Goal: Communication & Community: Share content

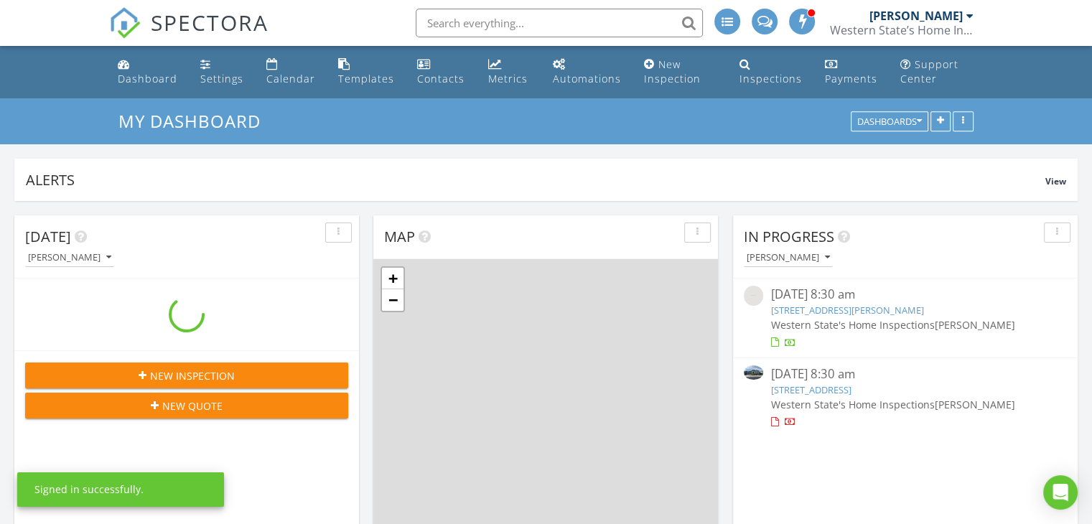
scroll to position [308, 345]
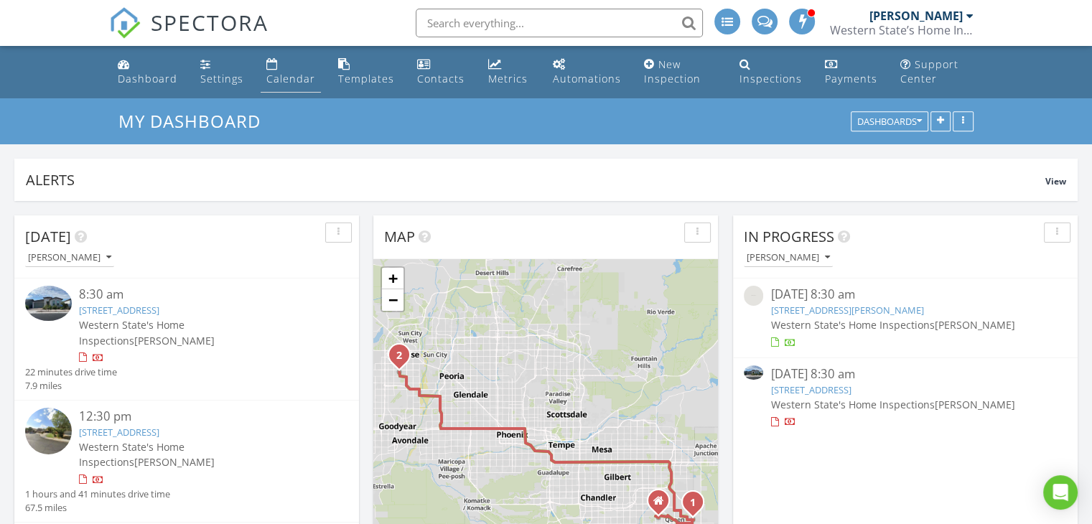
click at [275, 83] on div "Calendar" at bounding box center [290, 79] width 49 height 14
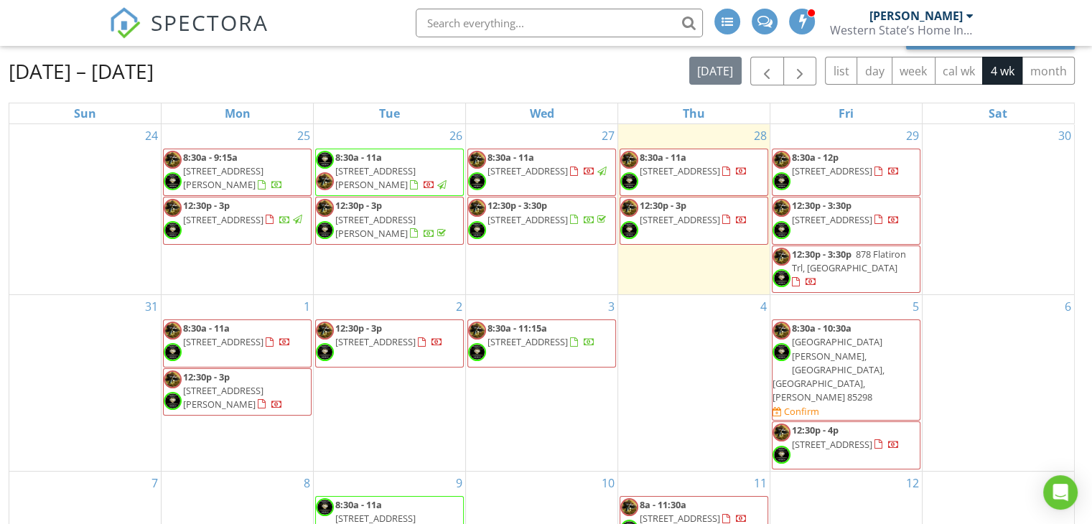
scroll to position [144, 0]
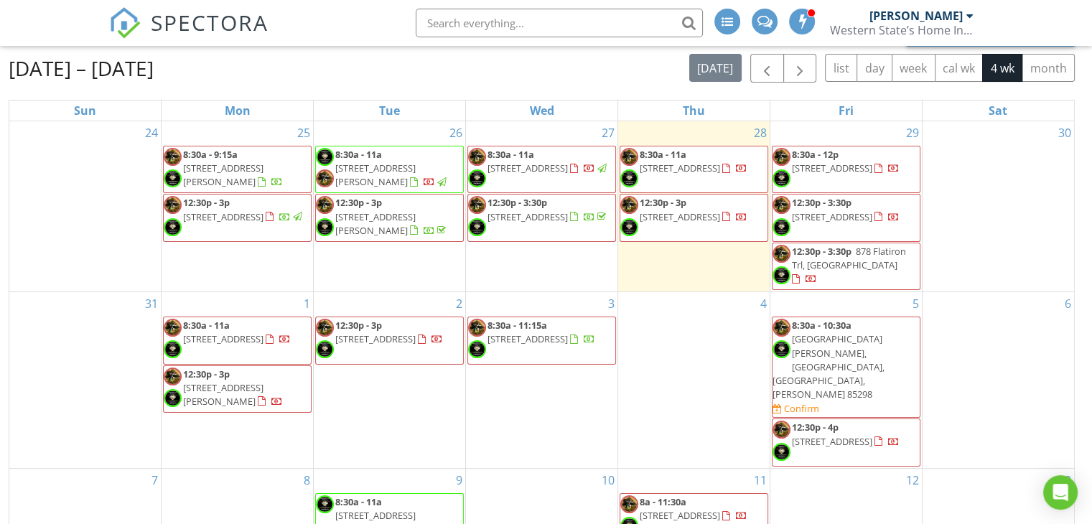
click at [364, 509] on span "34594 N Kingman Rd, San Tan Valley 85144" at bounding box center [375, 515] width 80 height 13
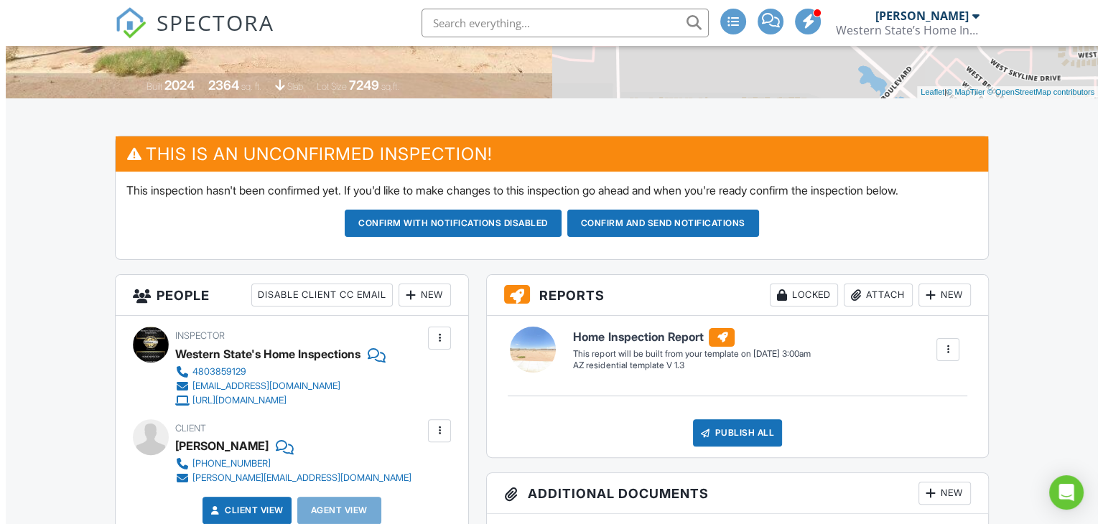
scroll to position [431, 0]
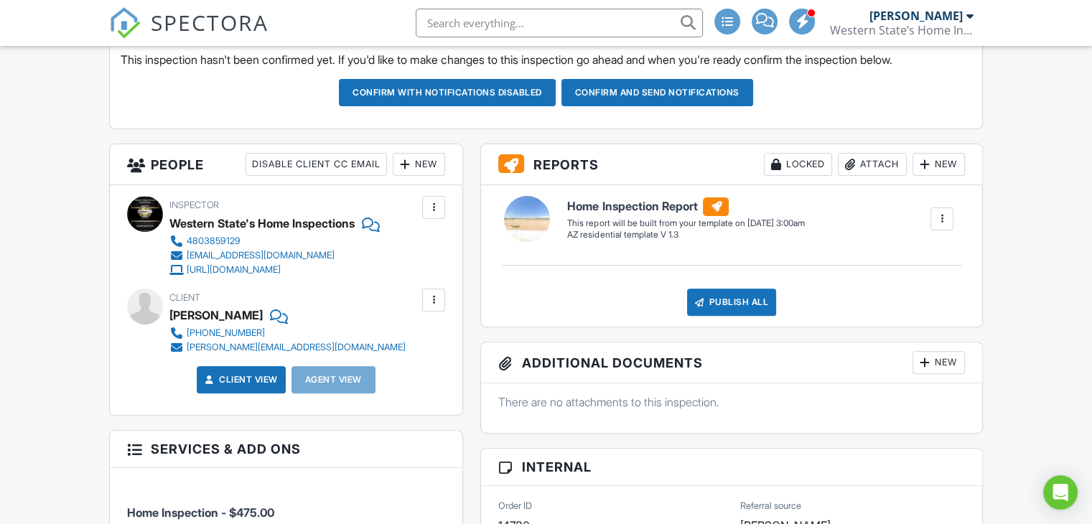
click at [425, 154] on div "New" at bounding box center [419, 164] width 52 height 23
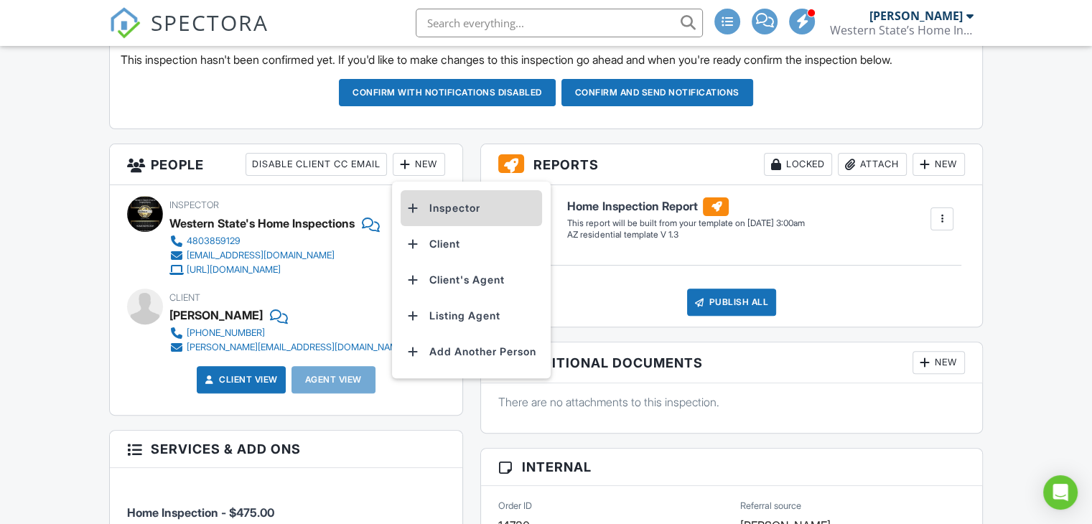
click at [442, 200] on li "Inspector" at bounding box center [471, 208] width 141 height 36
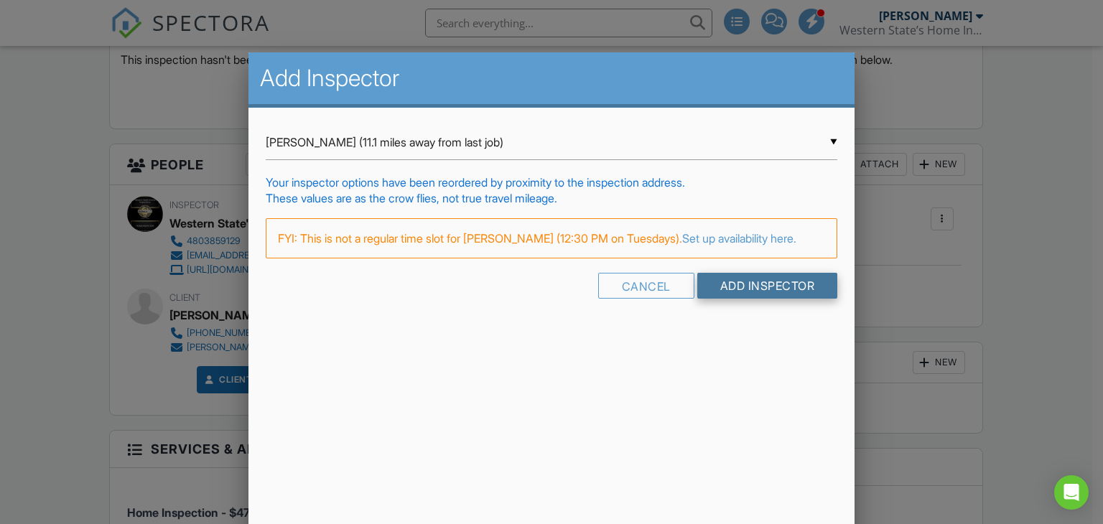
click at [745, 299] on input "Add Inspector" at bounding box center [767, 286] width 141 height 26
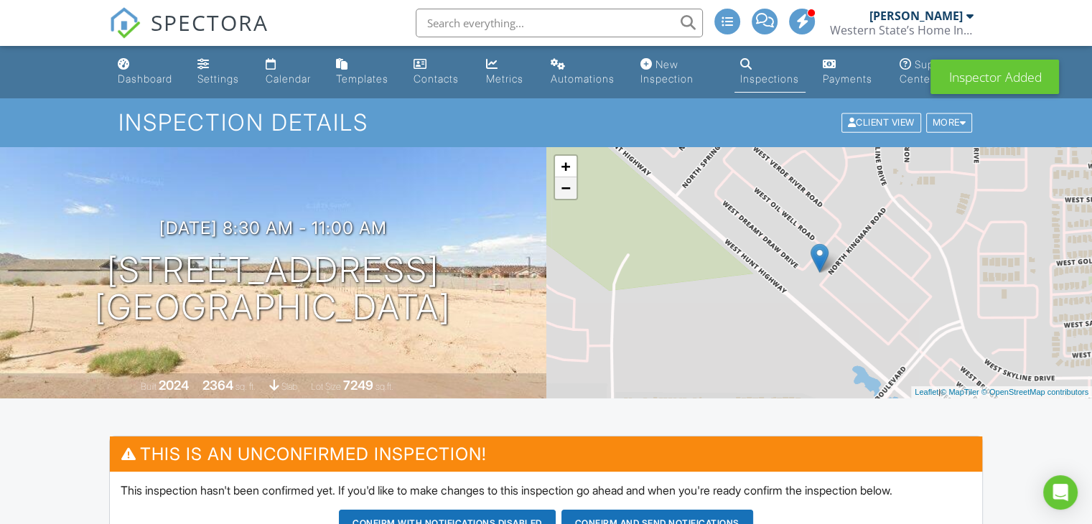
click at [566, 192] on link "−" at bounding box center [566, 188] width 22 height 22
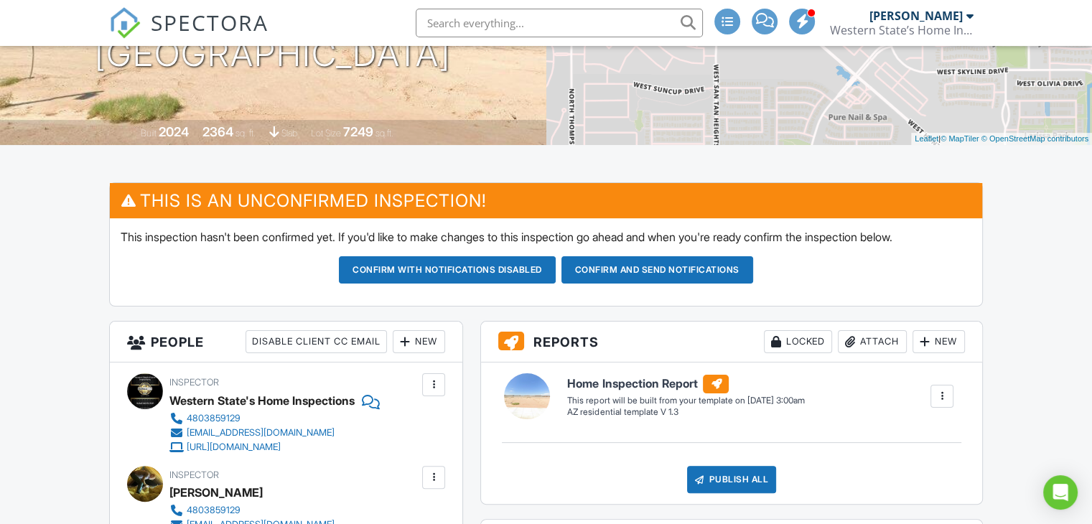
scroll to position [287, 0]
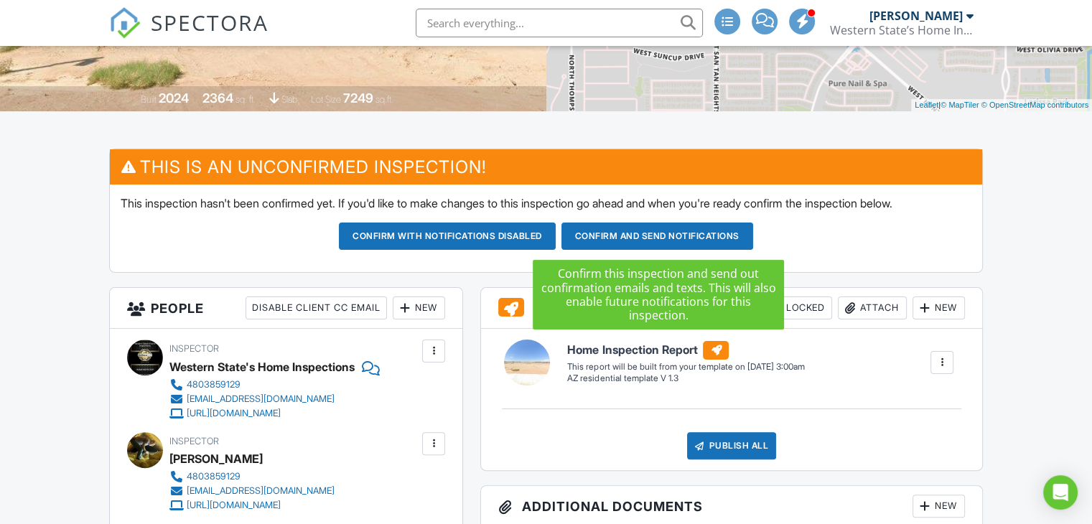
click at [556, 239] on button "Confirm and send notifications" at bounding box center [447, 236] width 217 height 27
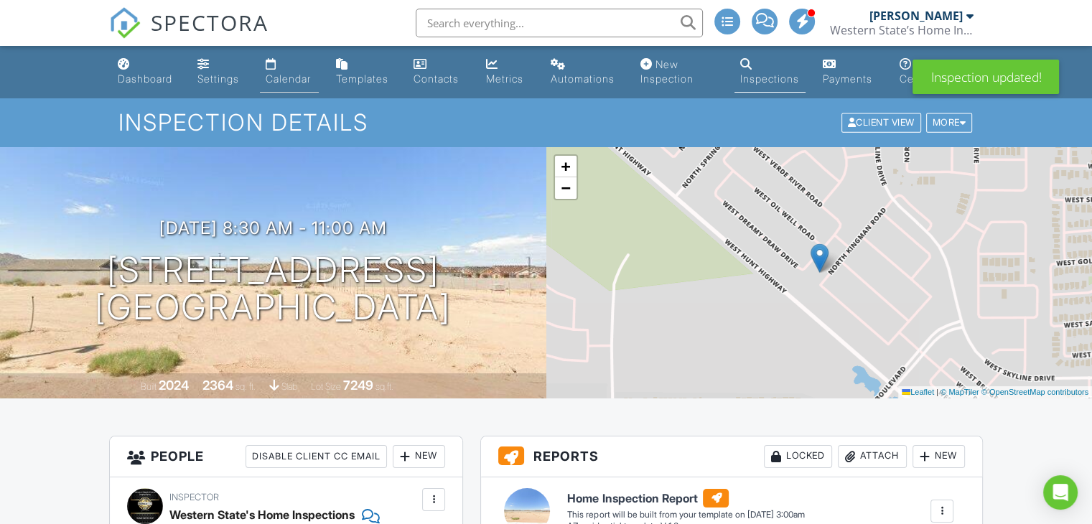
click at [288, 80] on div "Calendar" at bounding box center [288, 79] width 45 height 12
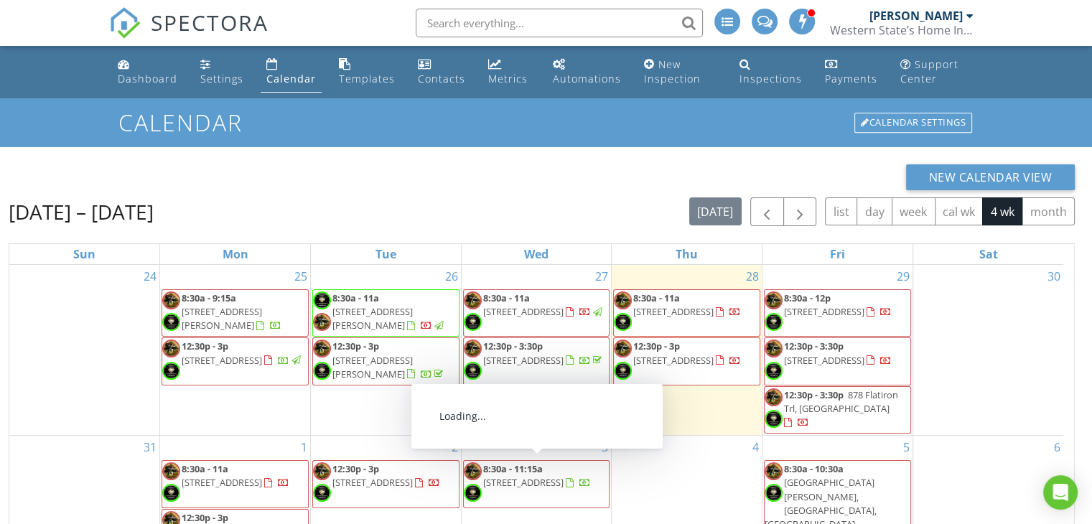
click at [546, 478] on span "[STREET_ADDRESS]" at bounding box center [523, 482] width 80 height 13
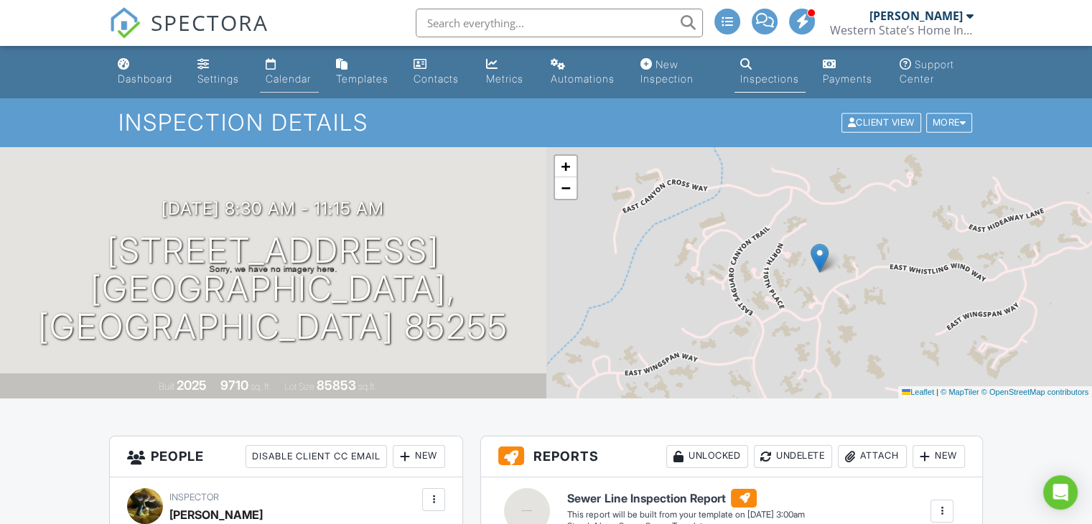
click at [291, 84] on div "Calendar" at bounding box center [288, 79] width 45 height 12
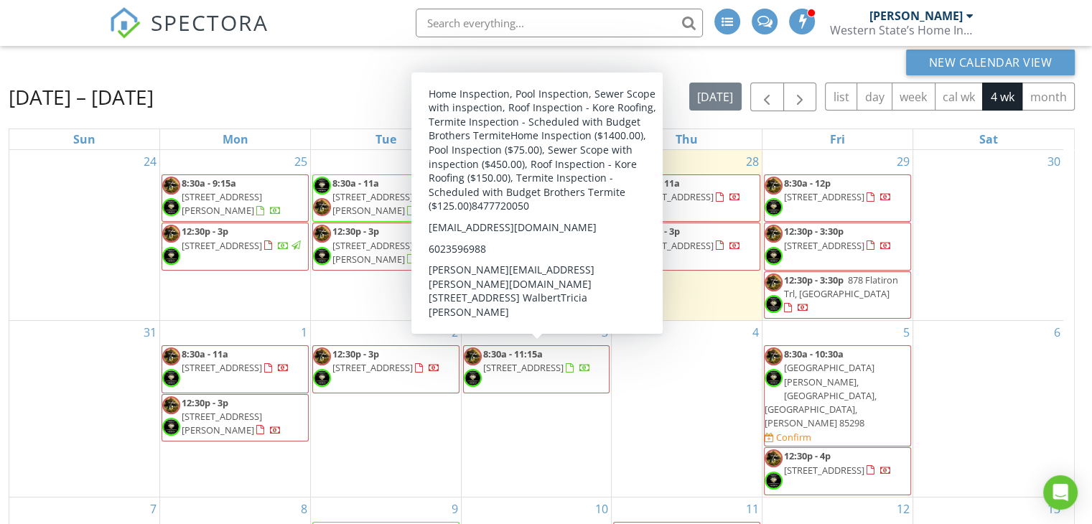
scroll to position [144, 0]
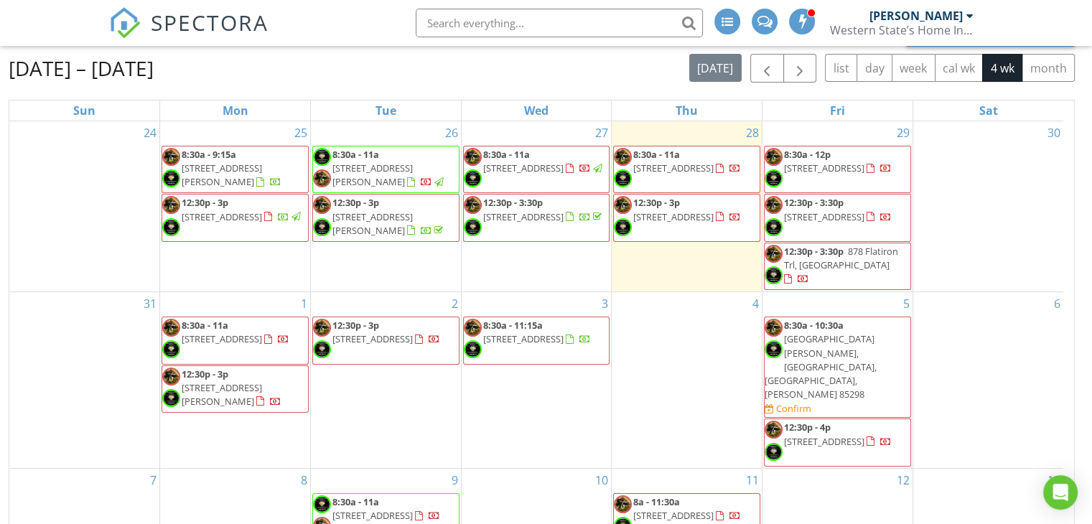
click at [508, 388] on div "3 8:30a - 11:15a 11098 E Whistling Wind Way Lot 1851, Scottsdale 85255" at bounding box center [537, 380] width 150 height 176
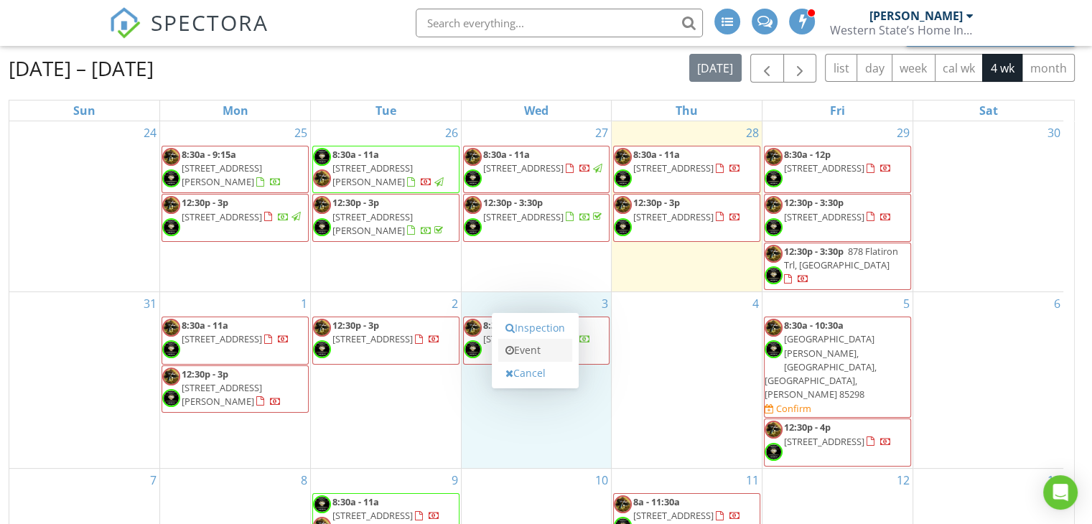
click at [536, 341] on link "Event" at bounding box center [535, 350] width 74 height 23
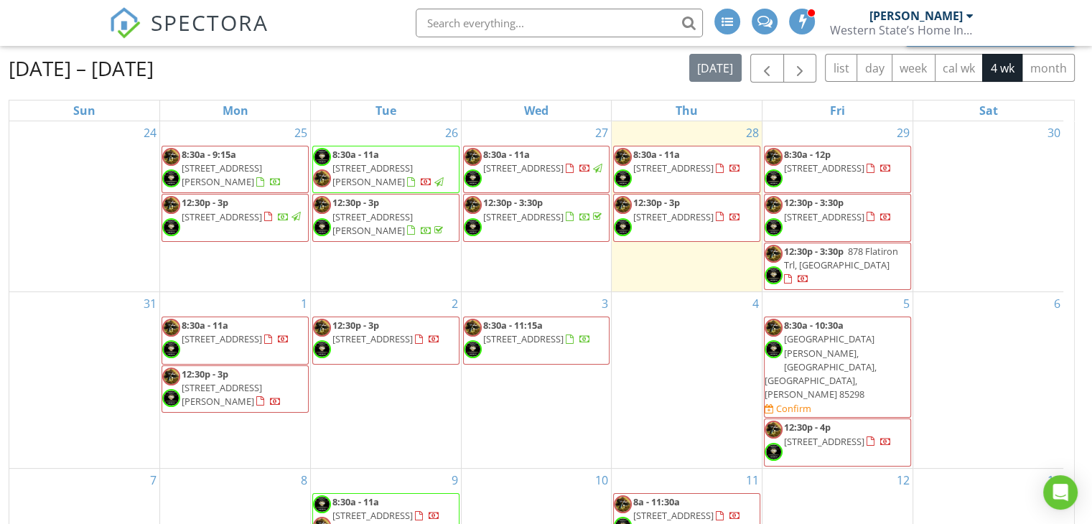
select select "8"
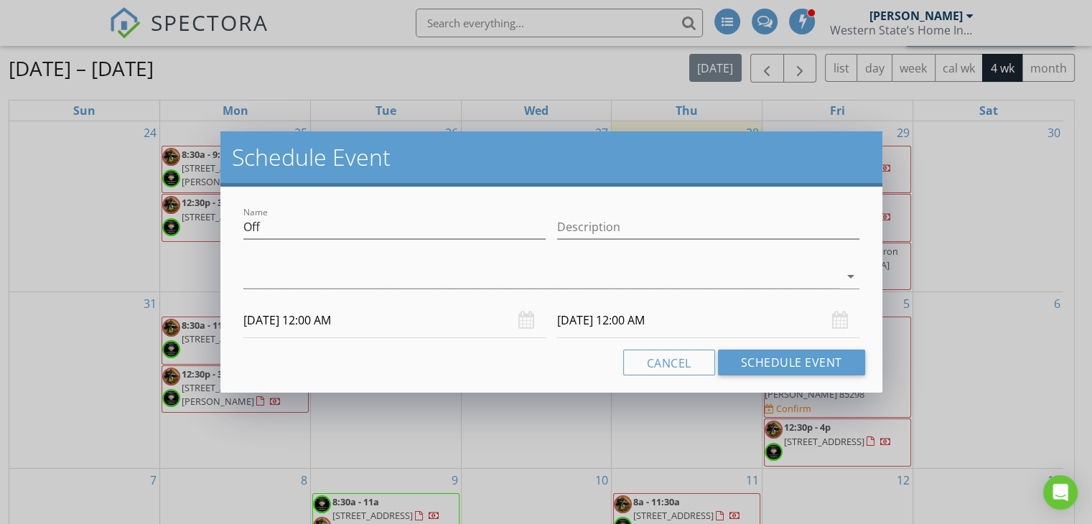
click at [345, 318] on input "09/03/2025 12:00 AM" at bounding box center [394, 320] width 302 height 35
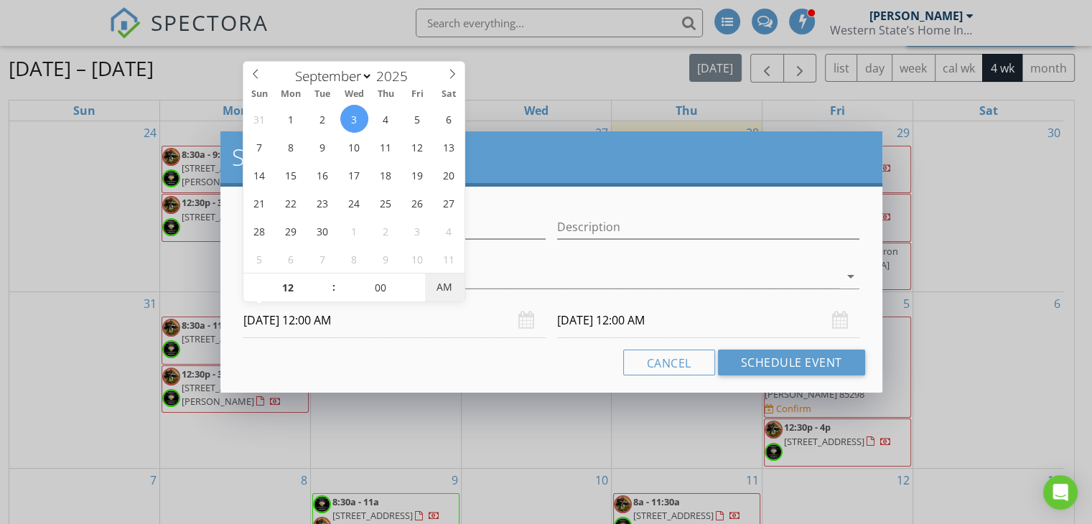
type input "09/03/2025 12:00 PM"
click at [438, 289] on span "AM" at bounding box center [444, 287] width 39 height 29
click at [587, 320] on input "09/04/2025 12:00 PM" at bounding box center [708, 320] width 302 height 35
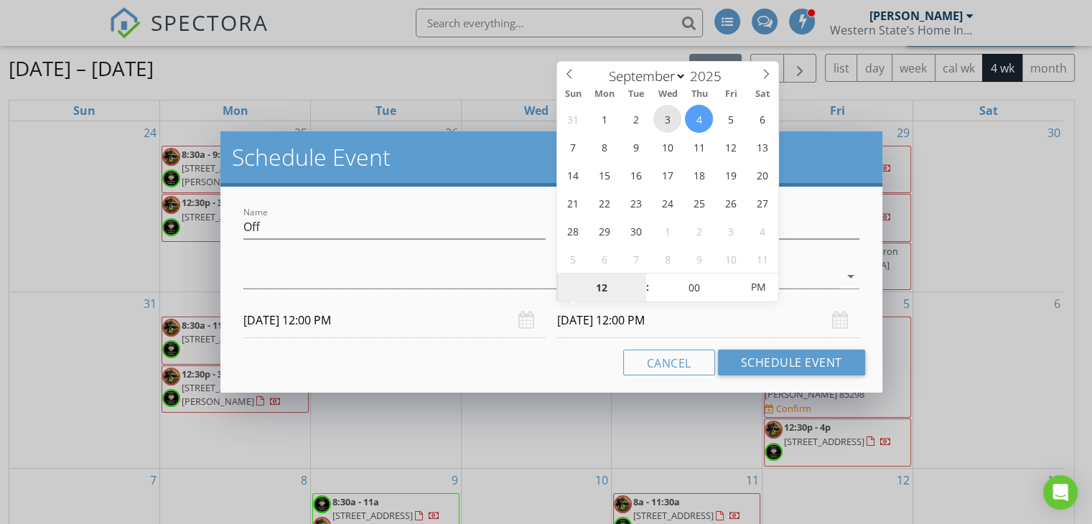
type input "09/03/2025 12:00 PM"
type input "11"
type input "09/03/2025 11:00 AM"
click at [640, 292] on span at bounding box center [640, 295] width 10 height 14
type input "10"
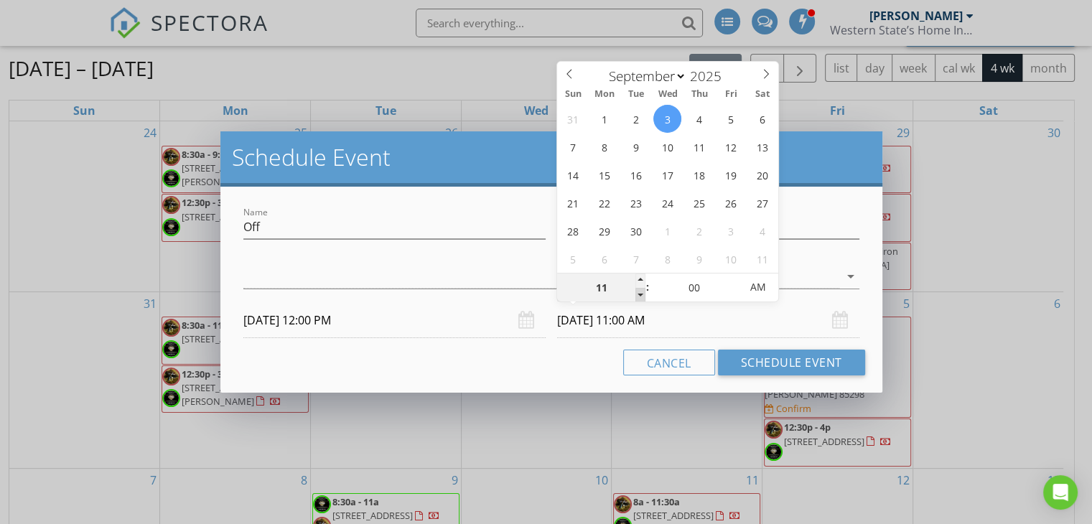
type input "09/03/2025 10:00 AM"
click at [640, 292] on span at bounding box center [640, 295] width 10 height 14
type input "09"
type input "09/03/2025 9:00 AM"
click at [640, 292] on span at bounding box center [640, 295] width 10 height 14
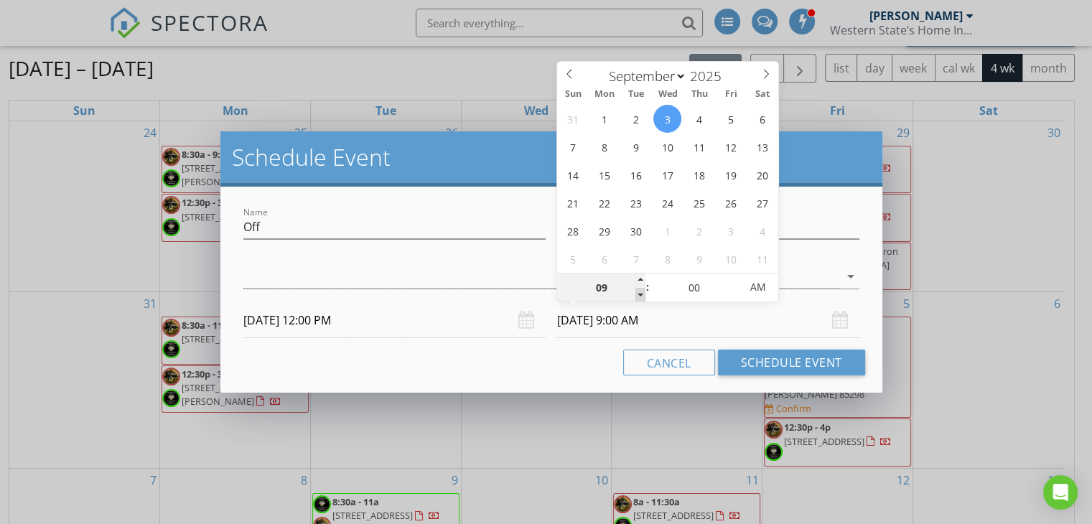
type input "08"
type input "09/03/2025 8:00 AM"
click at [640, 292] on span at bounding box center [640, 295] width 10 height 14
type input "07"
type input "09/03/2025 7:00 AM"
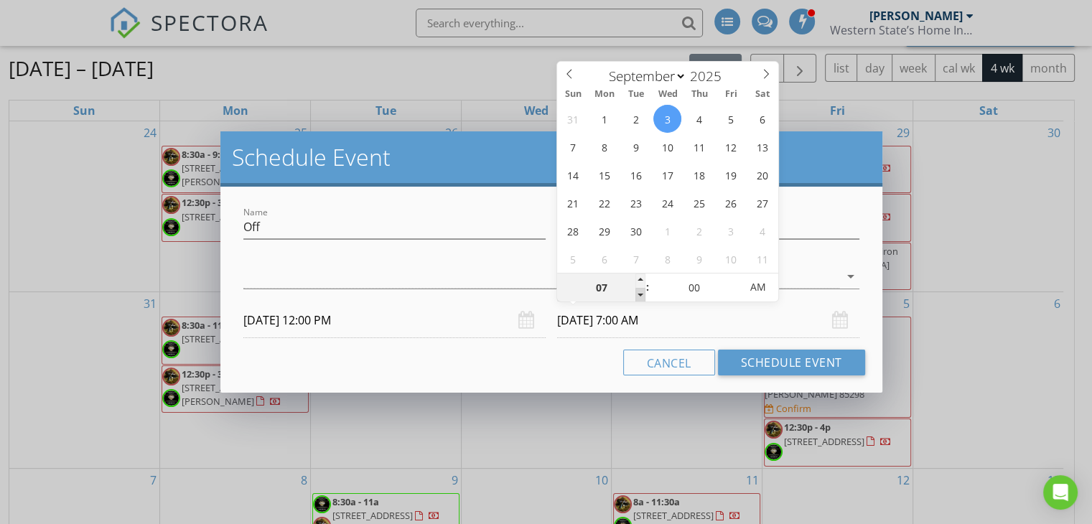
click at [640, 292] on span at bounding box center [640, 295] width 10 height 14
type input "06"
click at [640, 292] on span at bounding box center [640, 295] width 10 height 14
type input "09/03/2025 6:00 PM"
click at [755, 292] on span "AM" at bounding box center [757, 287] width 39 height 29
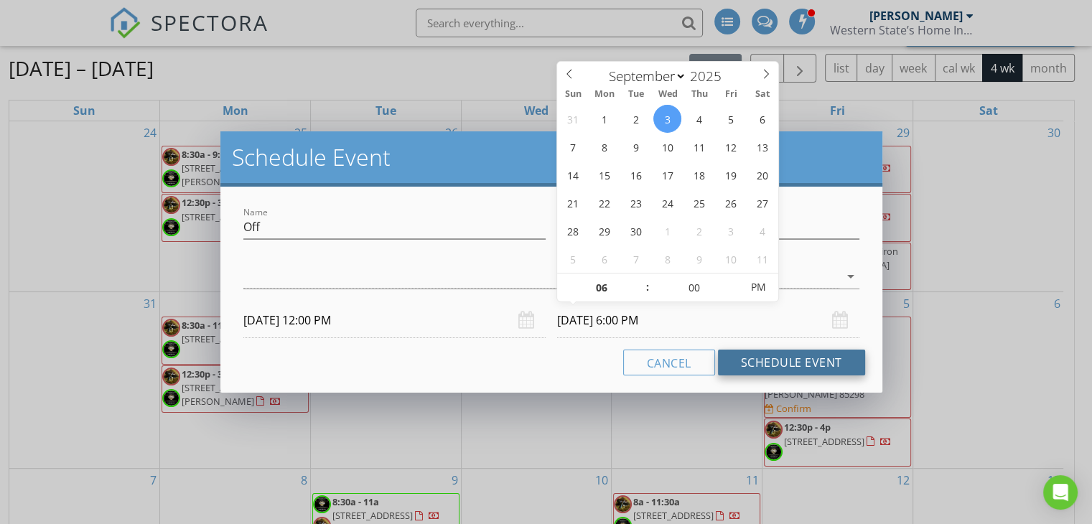
click at [790, 367] on button "Schedule Event" at bounding box center [791, 363] width 147 height 26
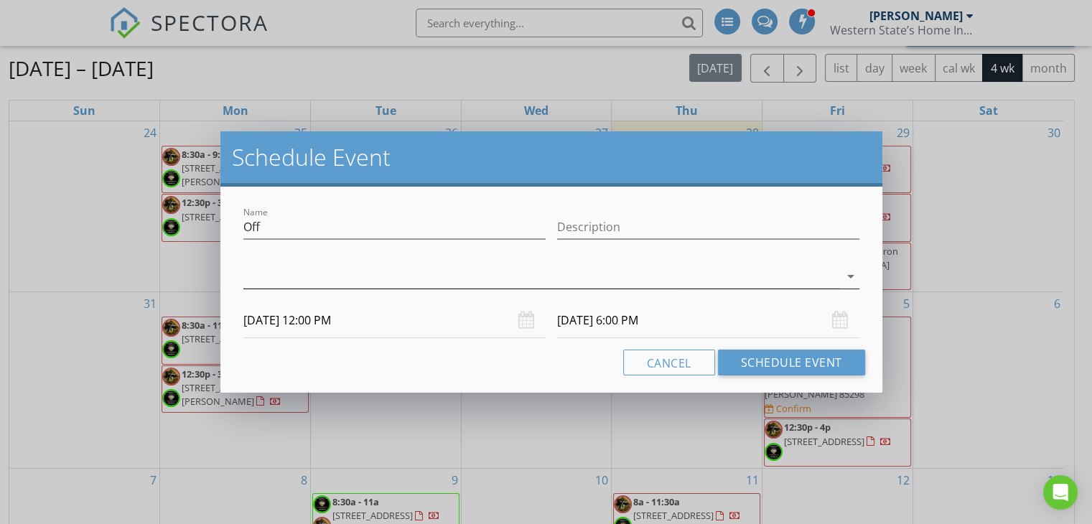
click at [518, 283] on div at bounding box center [541, 277] width 596 height 24
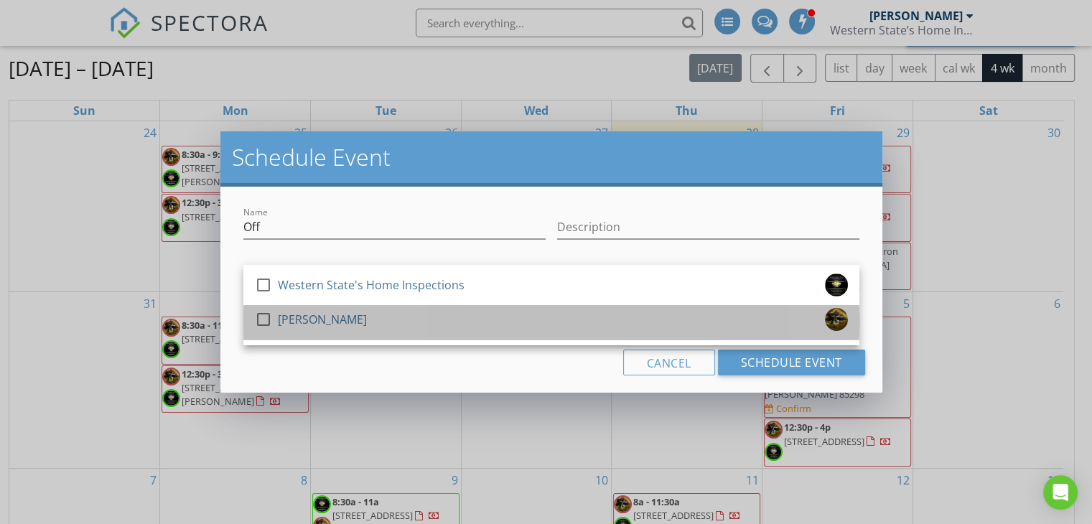
click at [339, 317] on div "[PERSON_NAME]" at bounding box center [322, 319] width 89 height 23
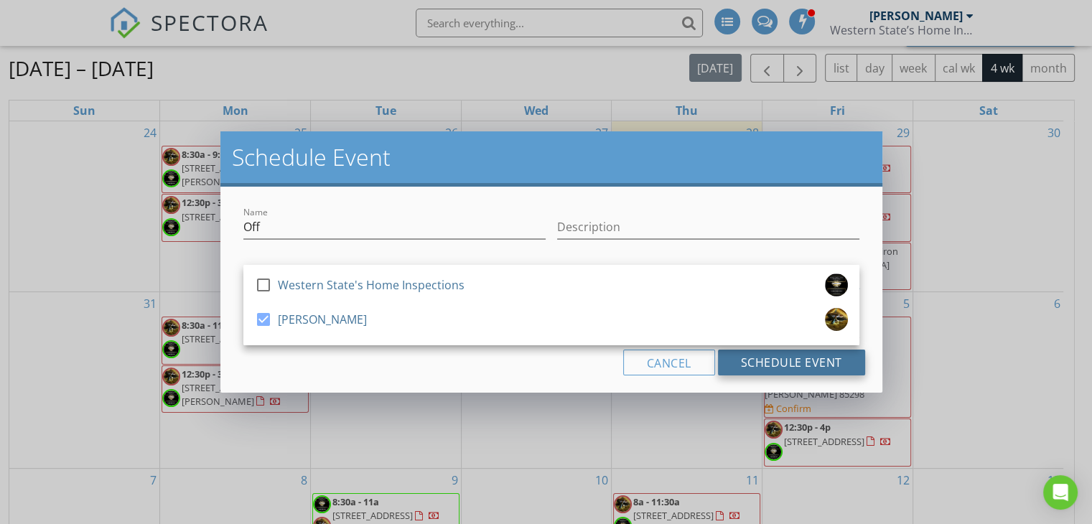
click at [739, 362] on button "Schedule Event" at bounding box center [791, 363] width 147 height 26
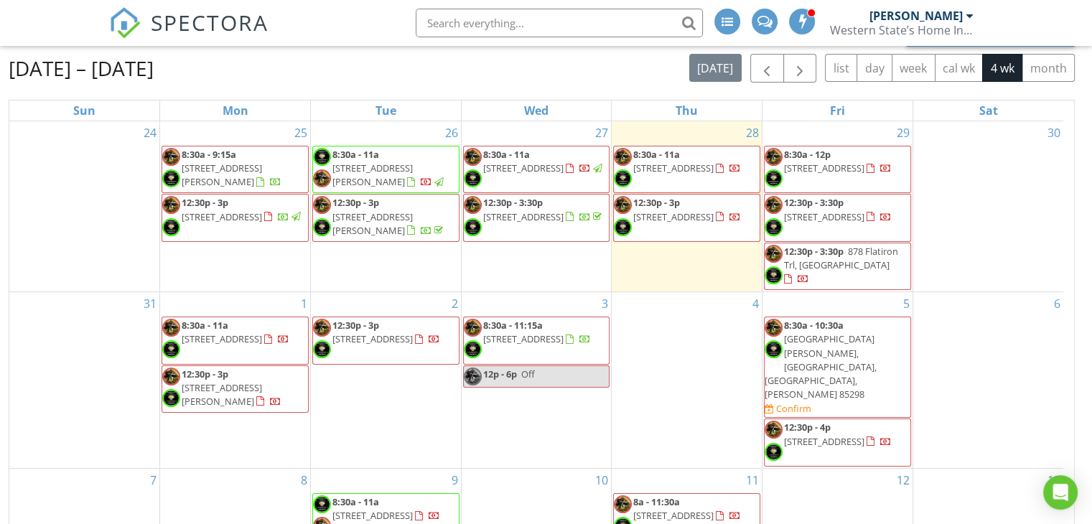
scroll to position [0, 0]
click at [383, 327] on link "12:30p - 3p [STREET_ADDRESS]" at bounding box center [386, 332] width 108 height 27
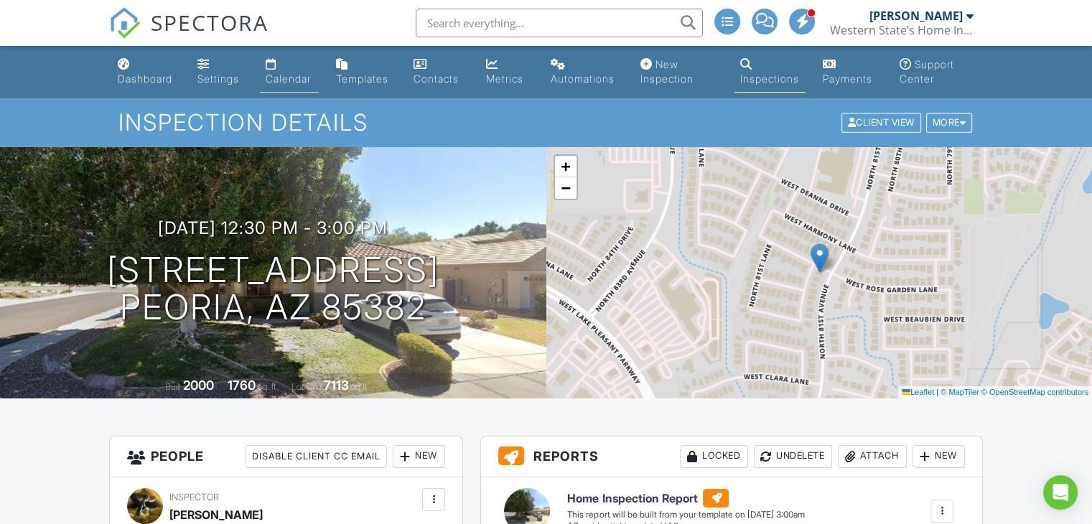
click at [284, 80] on div "Calendar" at bounding box center [288, 79] width 45 height 12
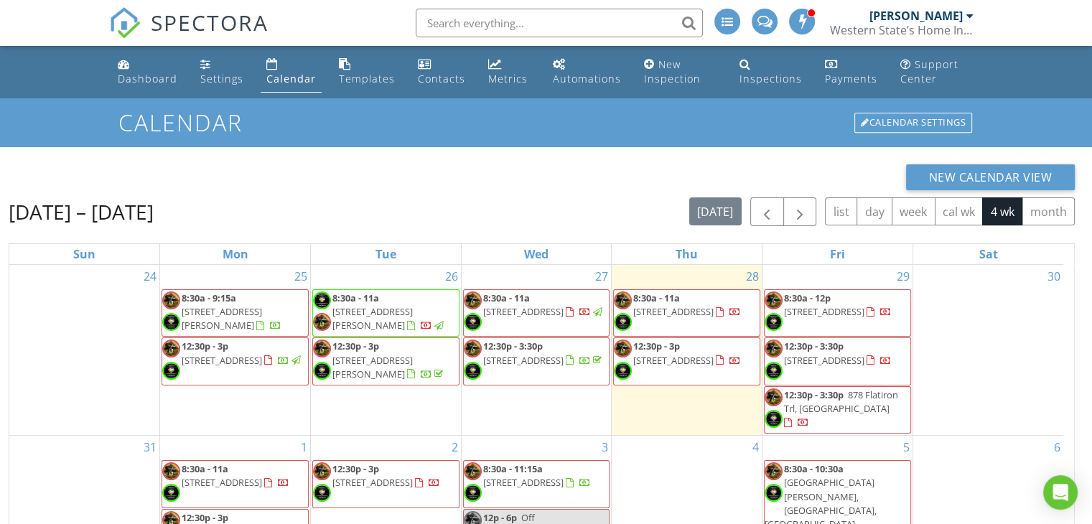
click at [828, 391] on span "12:30p - 3:30p" at bounding box center [814, 394] width 60 height 13
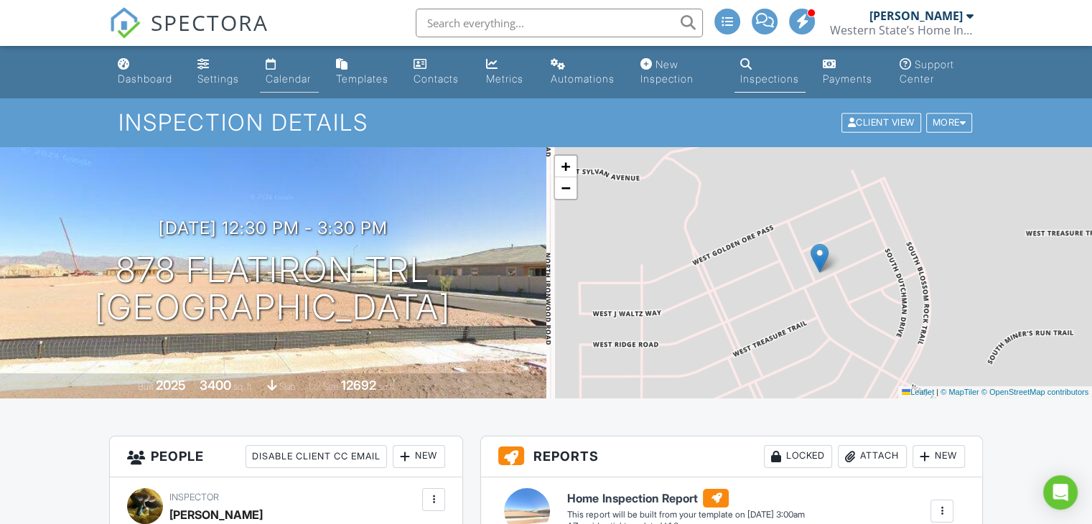
click at [293, 84] on div "Calendar" at bounding box center [288, 79] width 45 height 12
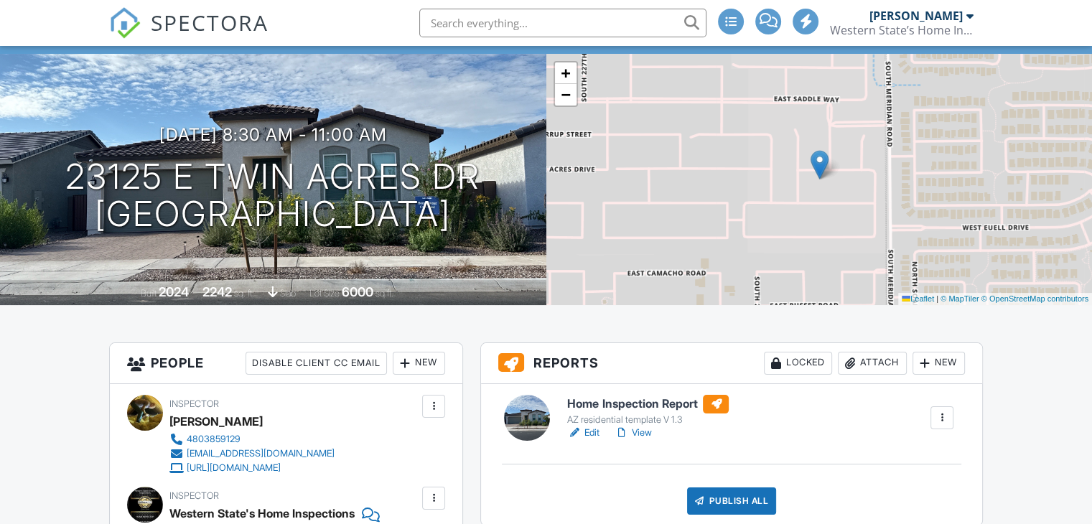
scroll to position [144, 0]
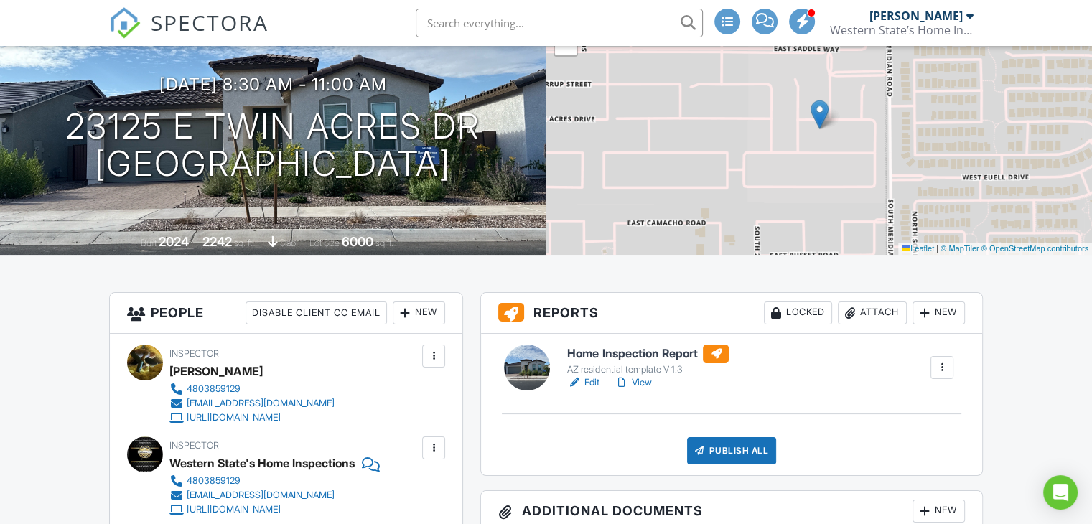
click at [648, 380] on link "View" at bounding box center [632, 382] width 37 height 14
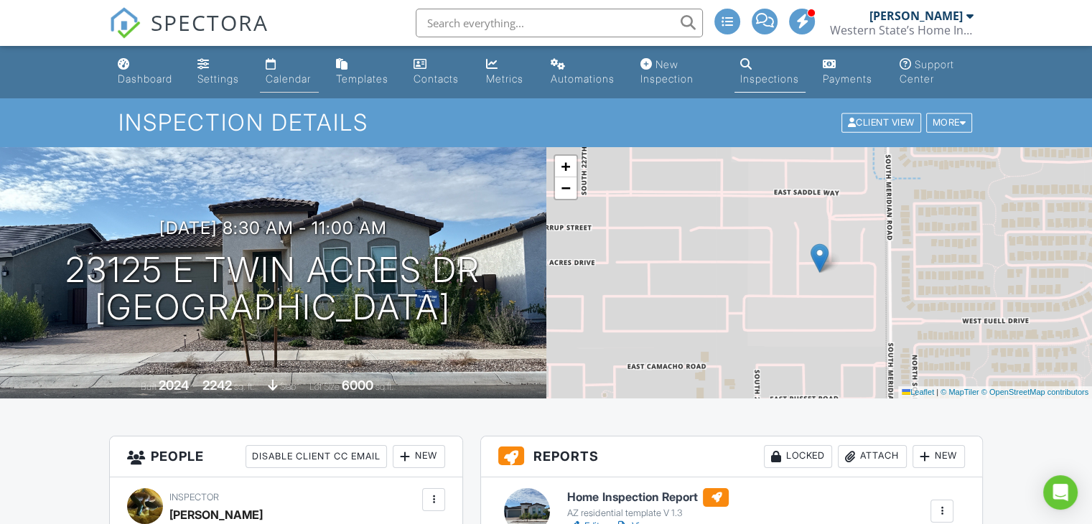
click at [291, 78] on div "Calendar" at bounding box center [288, 79] width 45 height 12
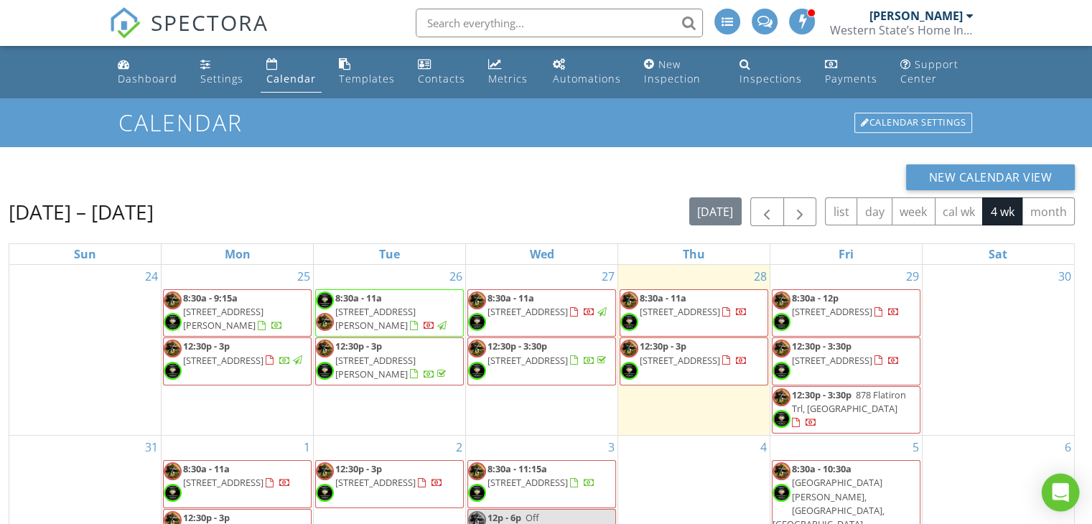
click at [1070, 489] on div "Open Intercom Messenger" at bounding box center [1061, 493] width 38 height 38
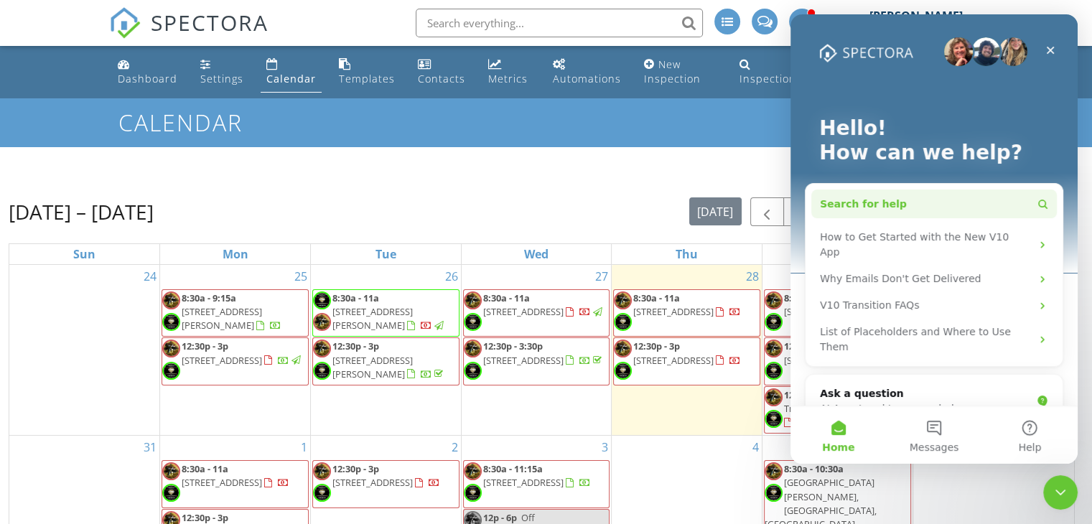
click at [902, 206] on button "Search for help" at bounding box center [934, 204] width 246 height 29
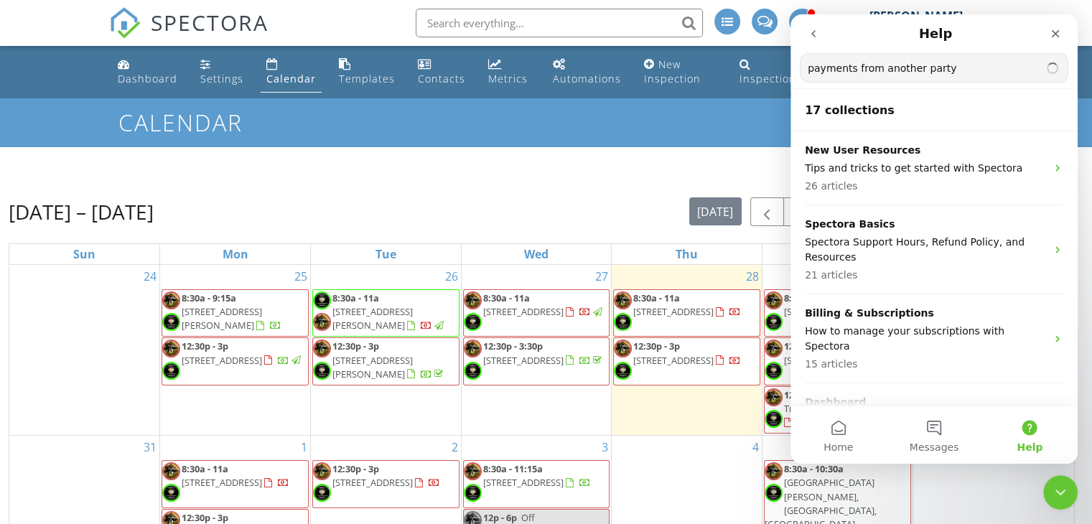
type input "payments from another party"
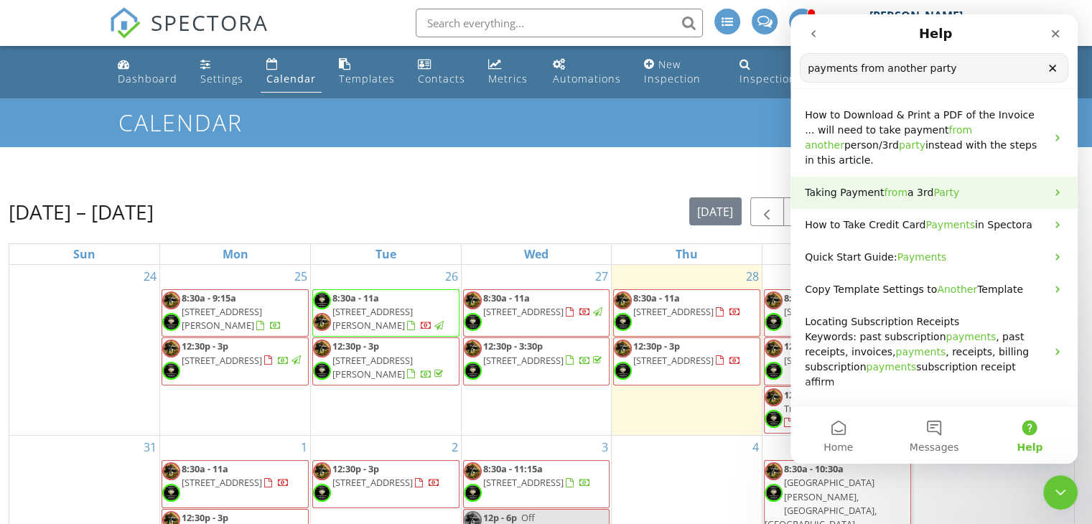
click at [957, 199] on p "Taking Payment from a 3rd Party" at bounding box center [925, 192] width 241 height 15
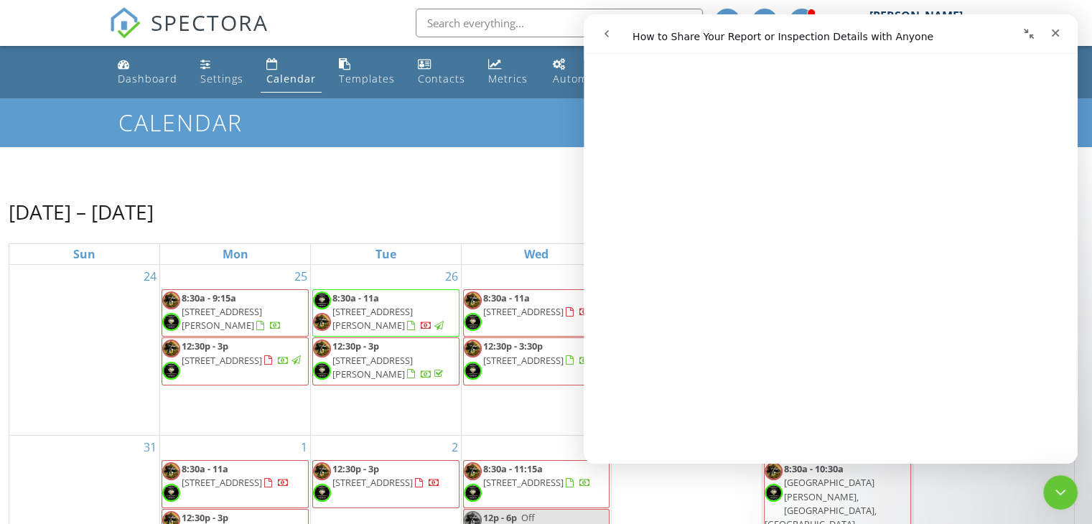
scroll to position [142, 0]
click at [1060, 32] on icon "Close" at bounding box center [1055, 32] width 11 height 11
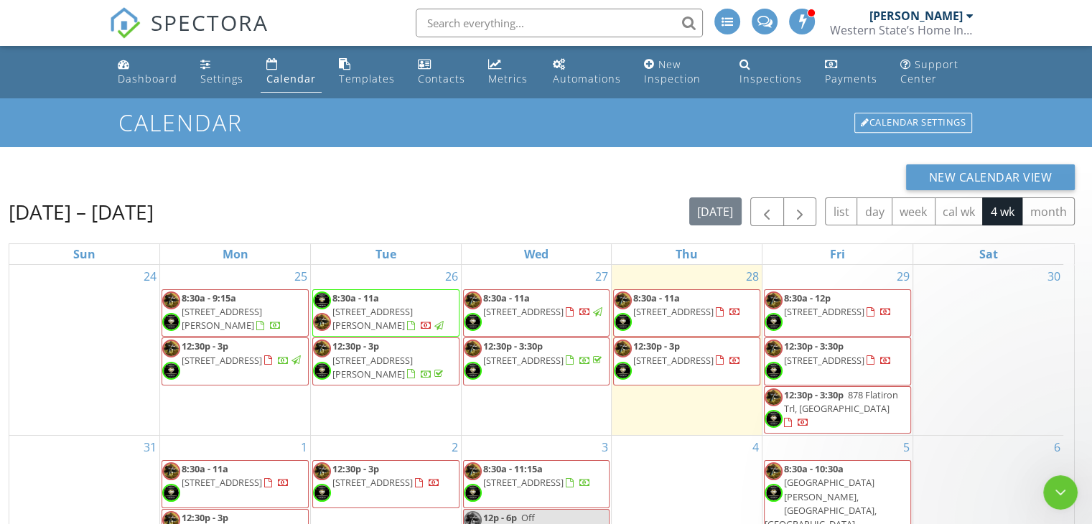
scroll to position [0, 0]
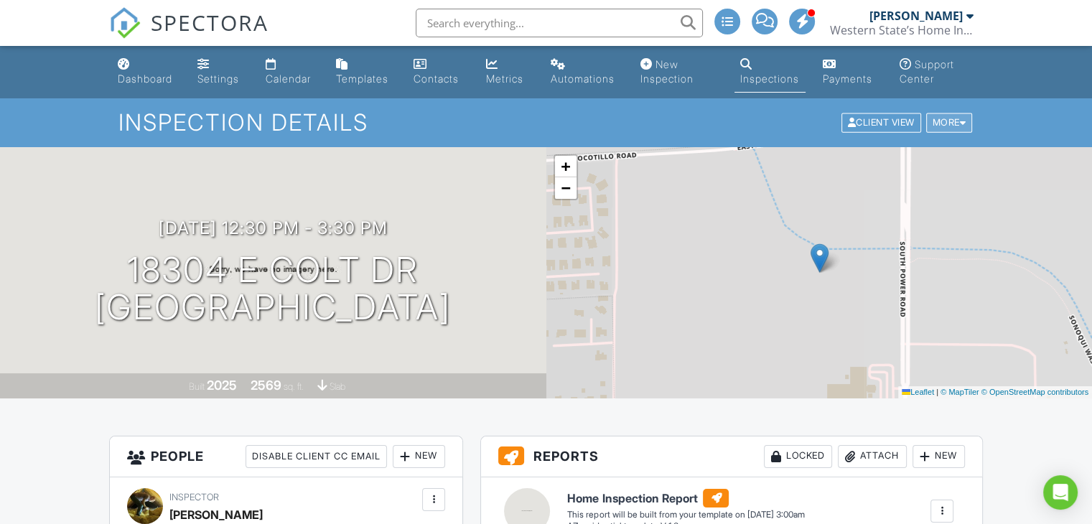
click at [968, 119] on div "More" at bounding box center [949, 122] width 47 height 19
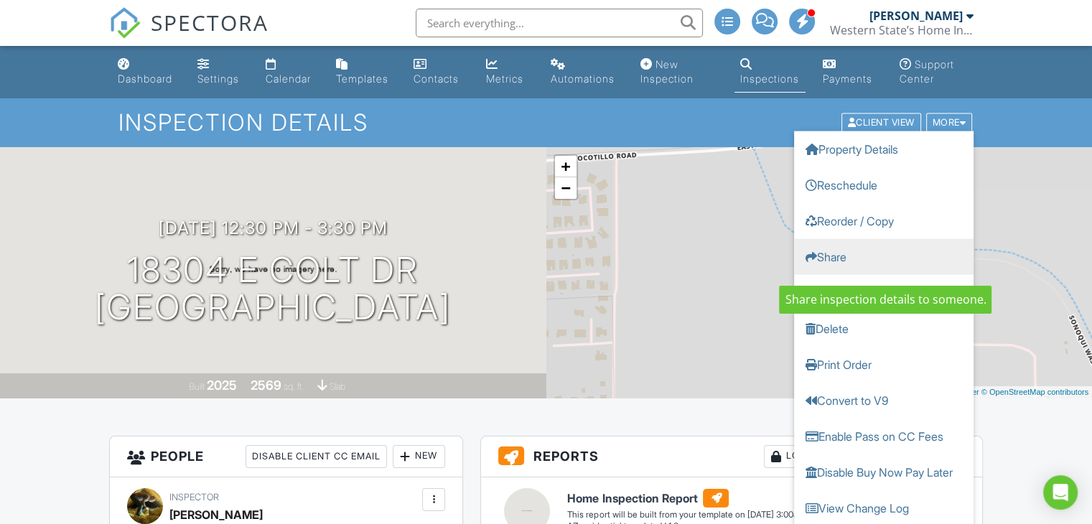
click at [831, 270] on link "Share" at bounding box center [883, 257] width 179 height 36
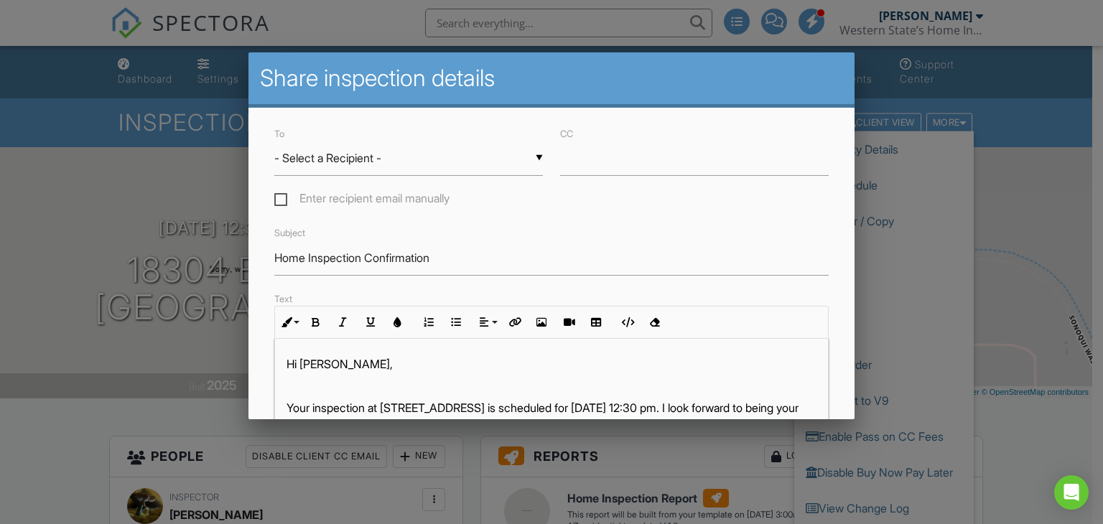
click at [1012, 449] on div at bounding box center [551, 255] width 1103 height 655
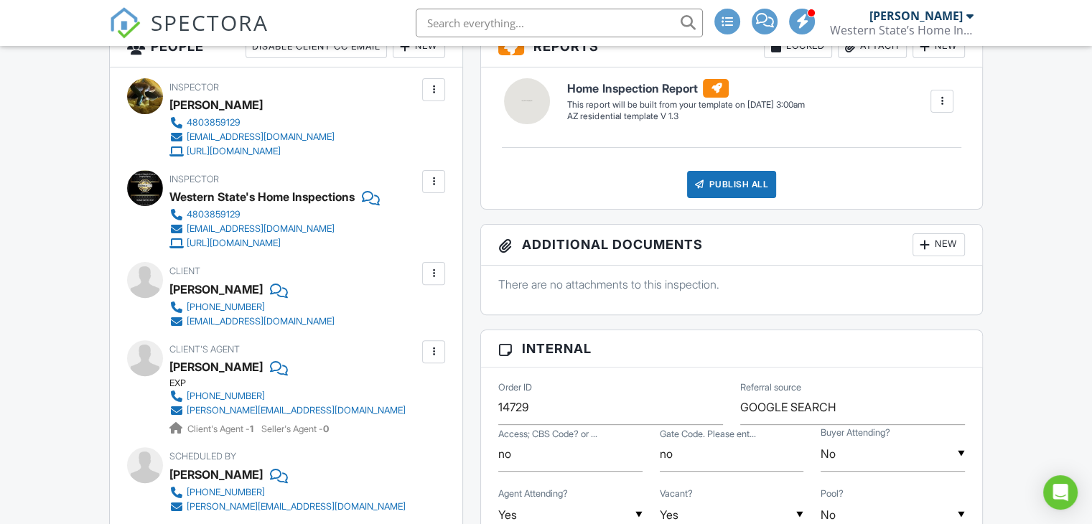
scroll to position [431, 0]
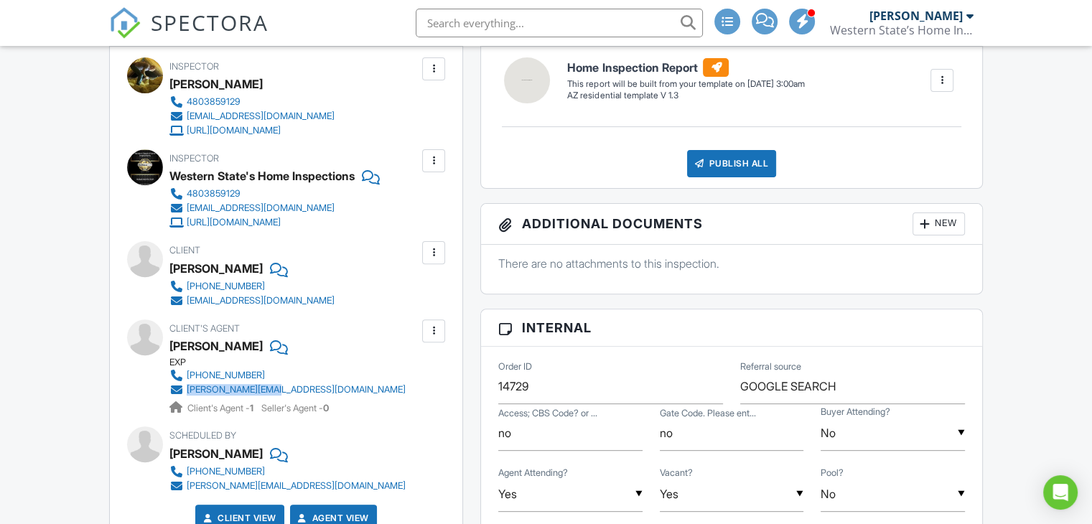
drag, startPoint x: 358, startPoint y: 386, endPoint x: 188, endPoint y: 388, distance: 170.2
click at [188, 388] on div "Client's Agent Ryan Meeks EXP 480-612-2219 ryan@ryanmeeks.com Client's Agent - …" at bounding box center [321, 367] width 305 height 96
copy div "[PERSON_NAME][EMAIL_ADDRESS][DOMAIN_NAME]"
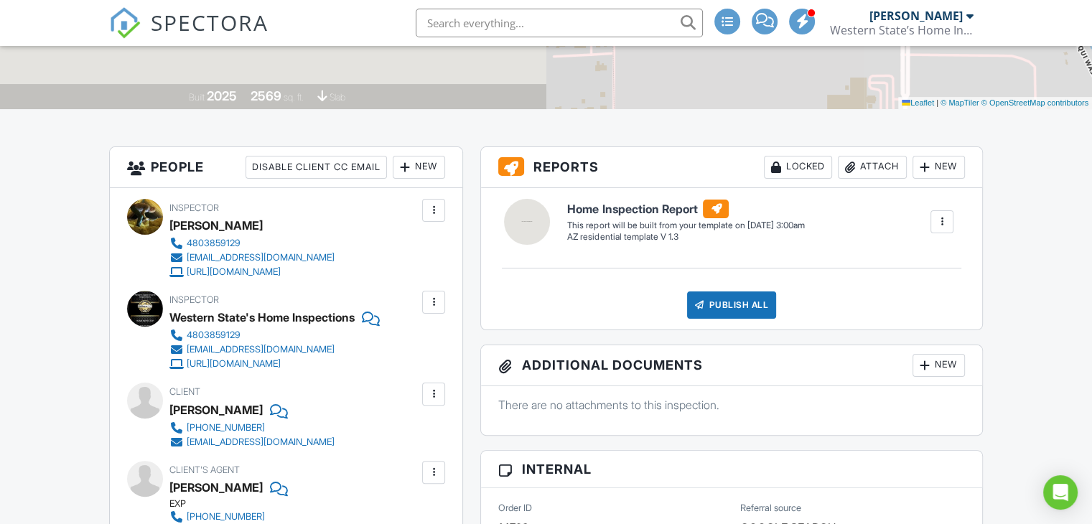
scroll to position [215, 0]
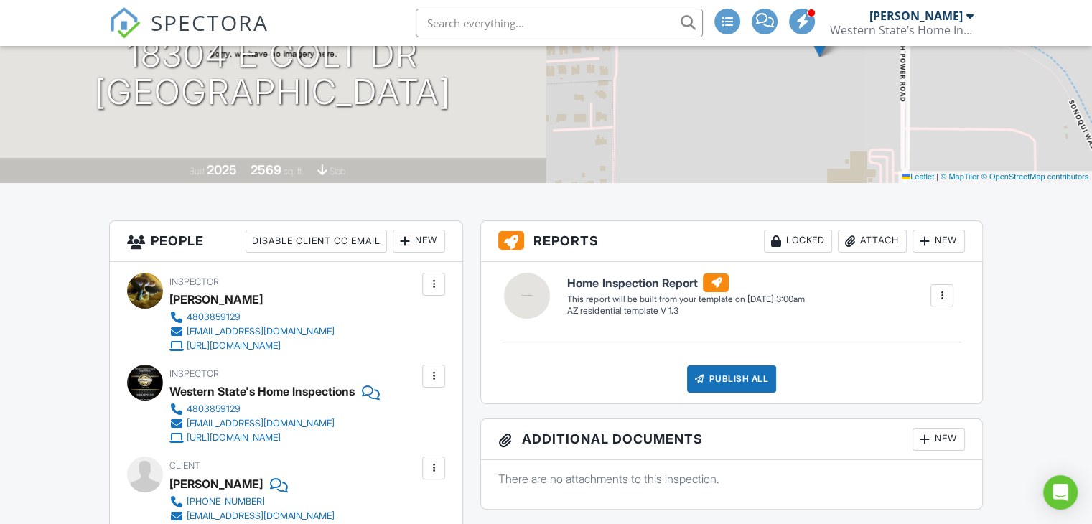
click at [938, 299] on div at bounding box center [942, 296] width 14 height 14
click at [948, 244] on div "New" at bounding box center [938, 241] width 52 height 23
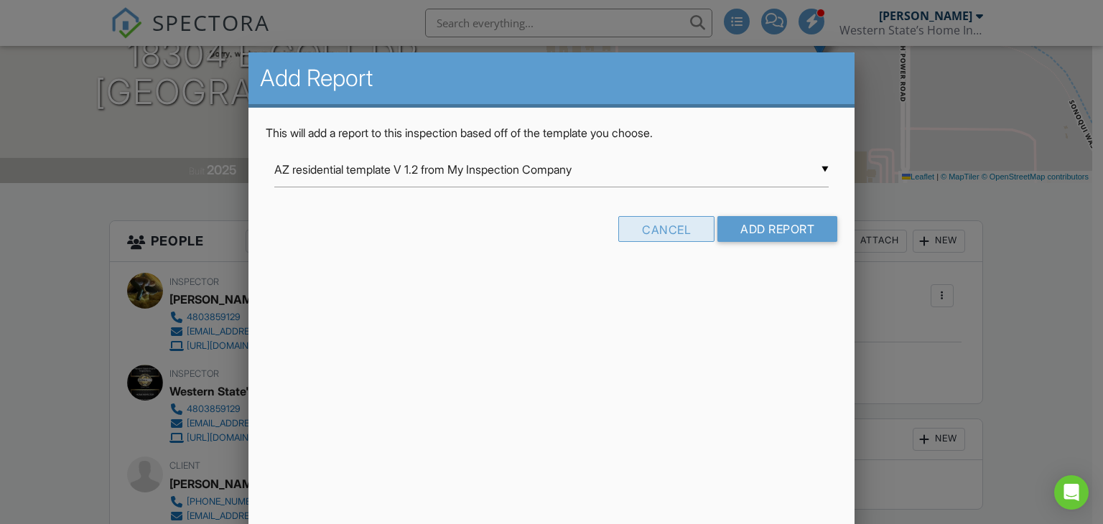
click at [695, 228] on div "Cancel" at bounding box center [666, 229] width 96 height 26
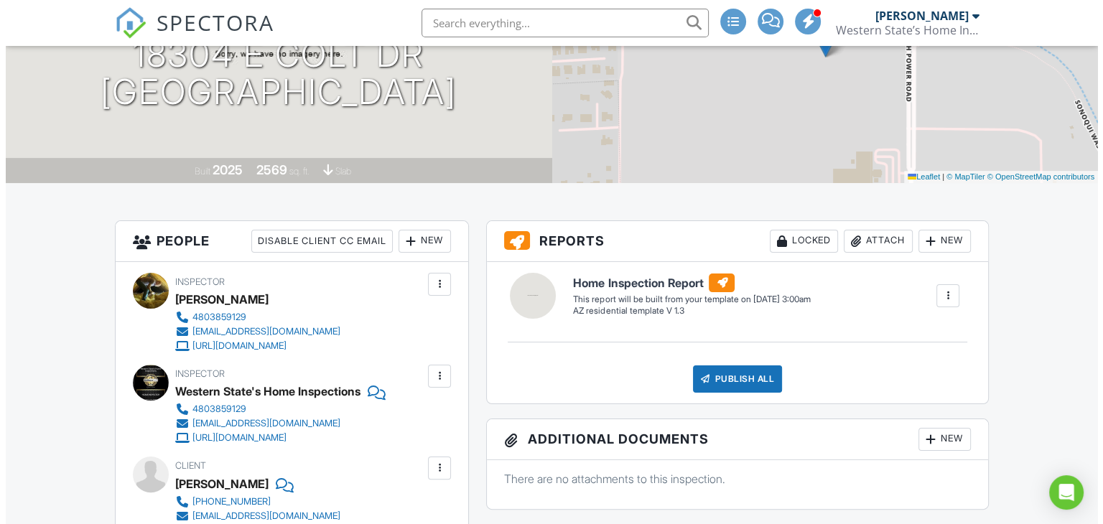
scroll to position [0, 0]
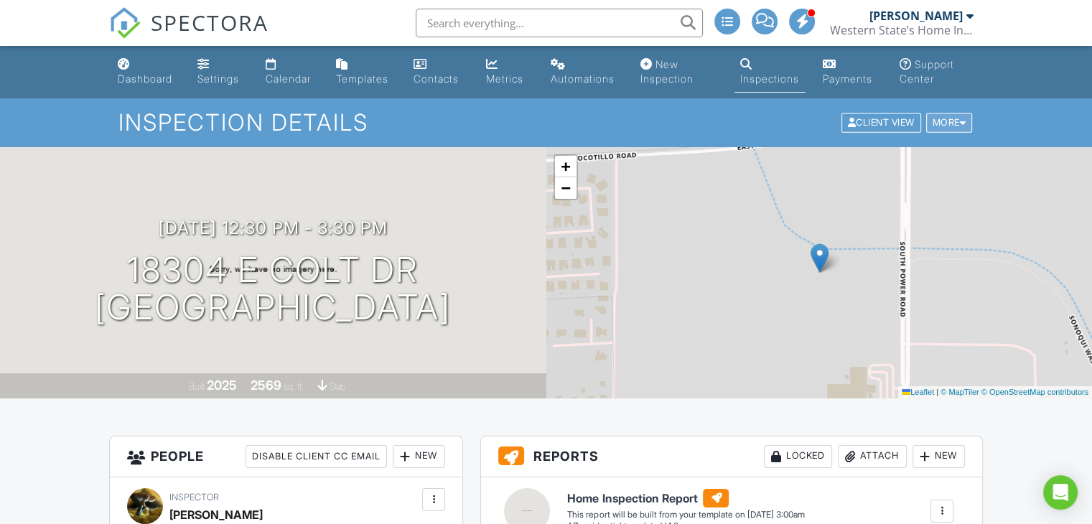
click at [966, 124] on div "More" at bounding box center [949, 122] width 47 height 19
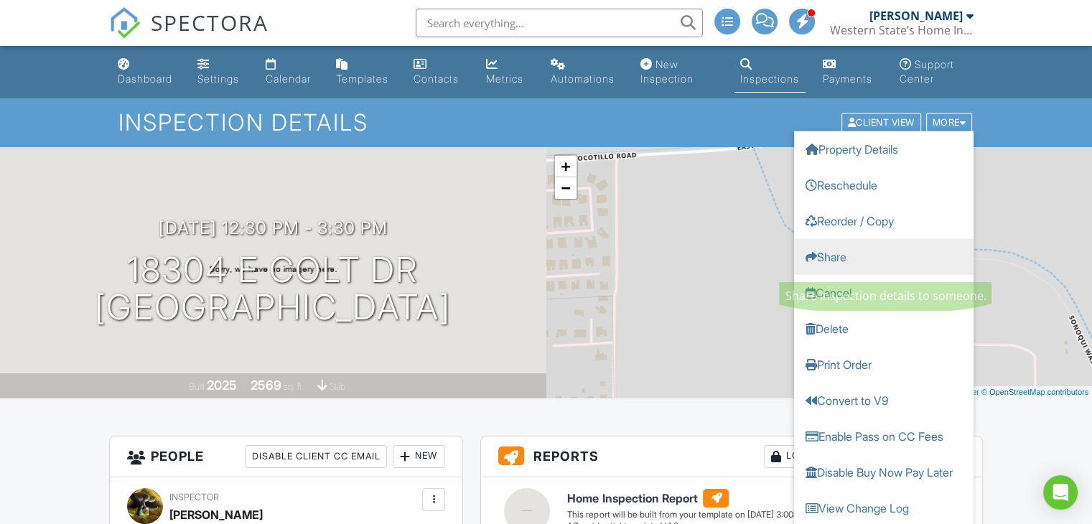
click at [872, 259] on link "Share" at bounding box center [883, 257] width 179 height 36
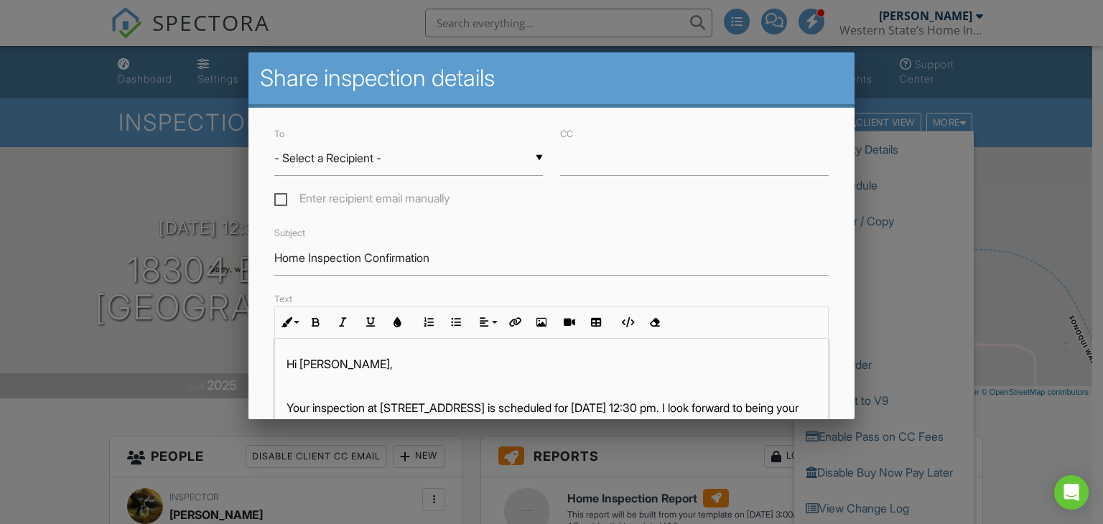
click at [522, 160] on div "▼ - Select a Recipient - - Select a Recipient - Kristal Baudier (Client) Ryan M…" at bounding box center [408, 158] width 268 height 35
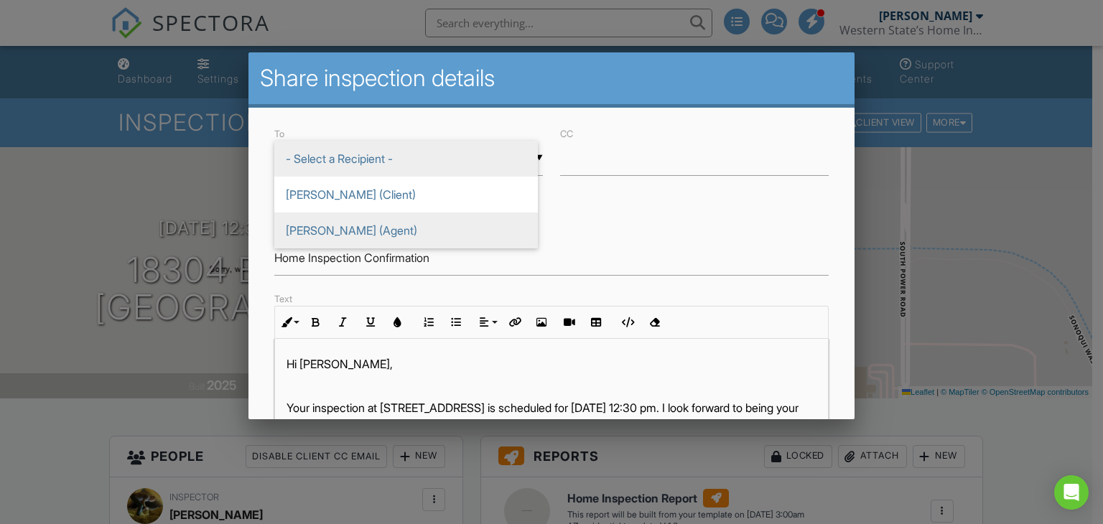
click at [372, 227] on span "[PERSON_NAME] (Agent)" at bounding box center [405, 230] width 263 height 36
type input "[PERSON_NAME] (Agent)"
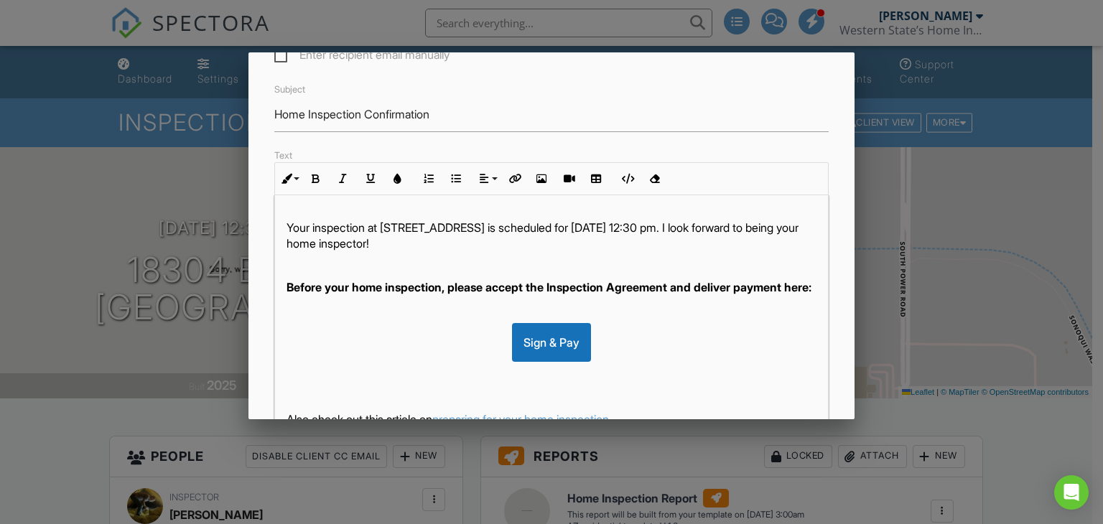
scroll to position [371, 0]
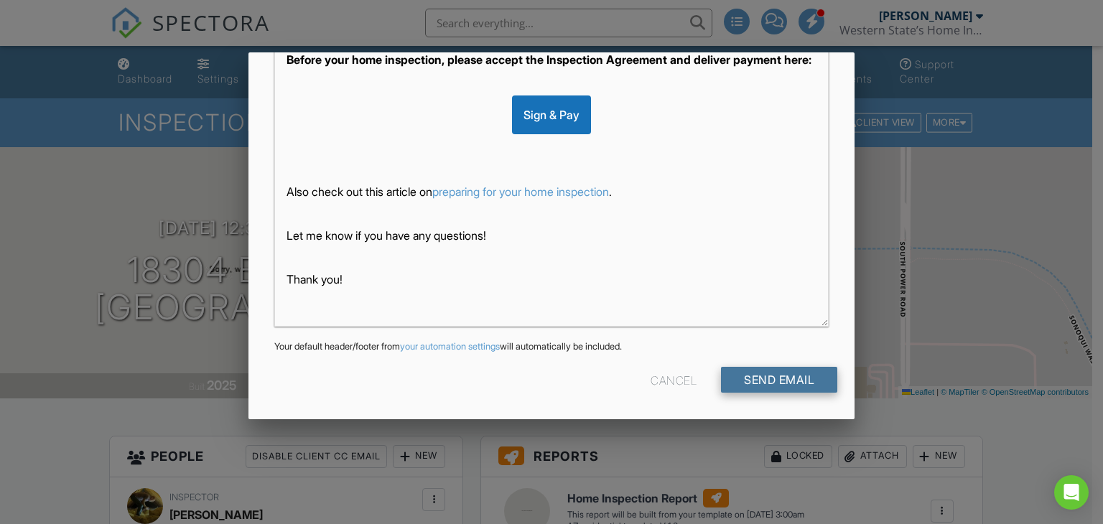
click at [785, 370] on input "Send Email" at bounding box center [779, 380] width 116 height 26
